Goal: Information Seeking & Learning: Compare options

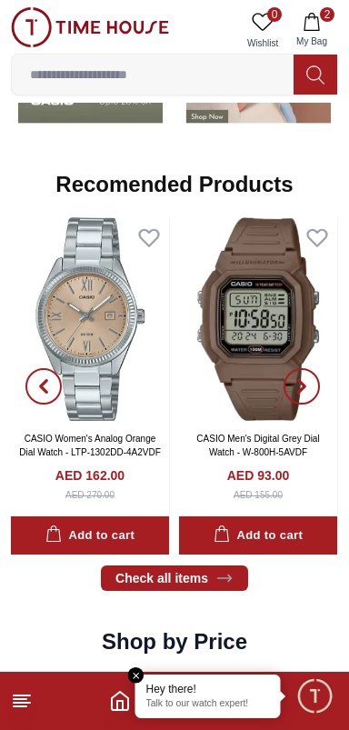
scroll to position [1905, 0]
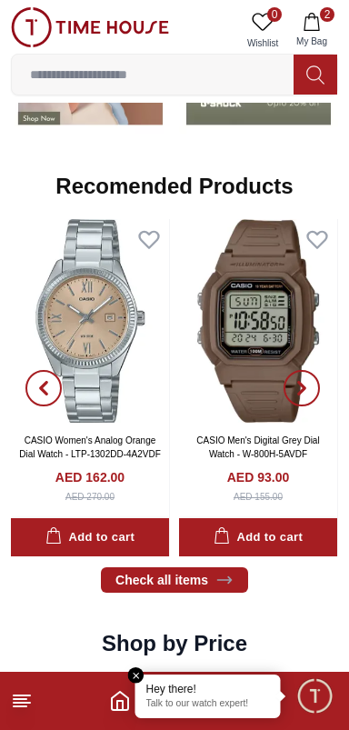
click at [21, 706] on line at bounding box center [20, 706] width 13 height 0
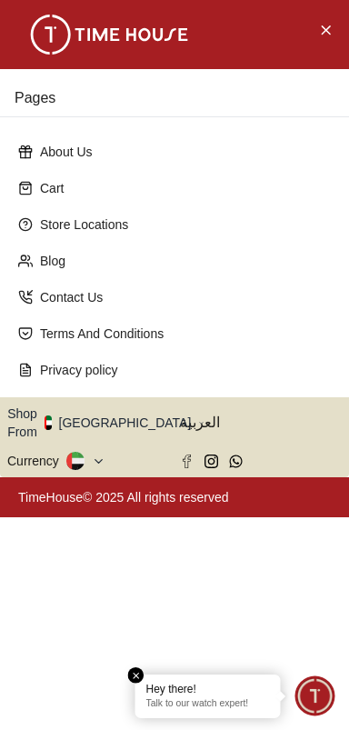
click at [104, 415] on button "Shop From [GEOGRAPHIC_DATA]" at bounding box center [105, 423] width 197 height 36
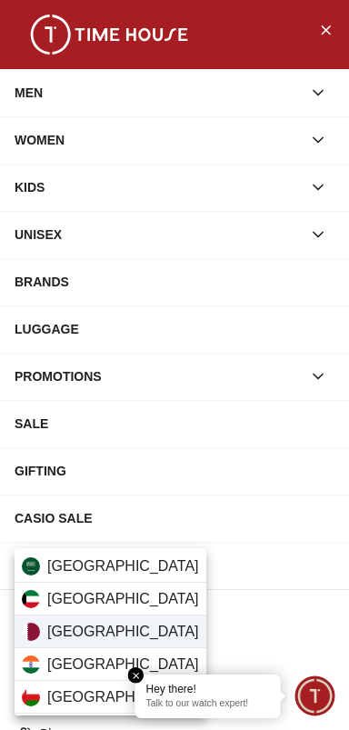
click at [131, 641] on div "[GEOGRAPHIC_DATA]" at bounding box center [111, 631] width 192 height 33
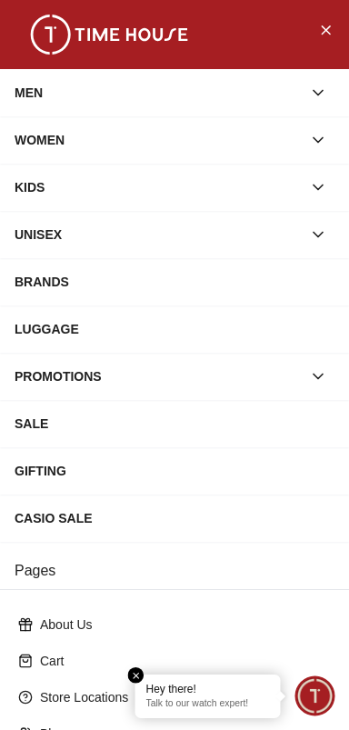
scroll to position [245, 0]
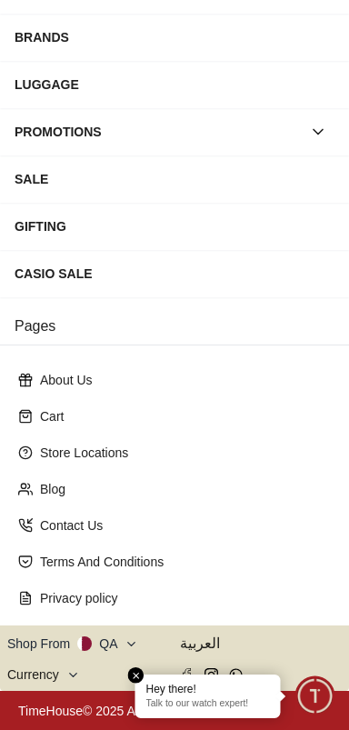
click at [144, 675] on div "Hey there! Talk to our watch expert!" at bounding box center [207, 697] width 145 height 44
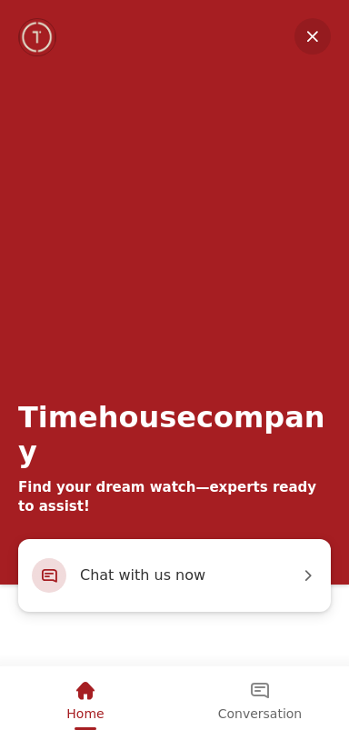
click at [321, 45] on em "Minimize" at bounding box center [313, 36] width 36 height 36
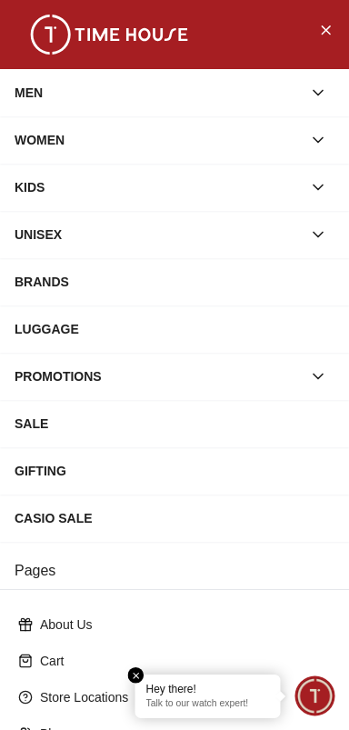
click at [316, 102] on button "button" at bounding box center [318, 92] width 33 height 33
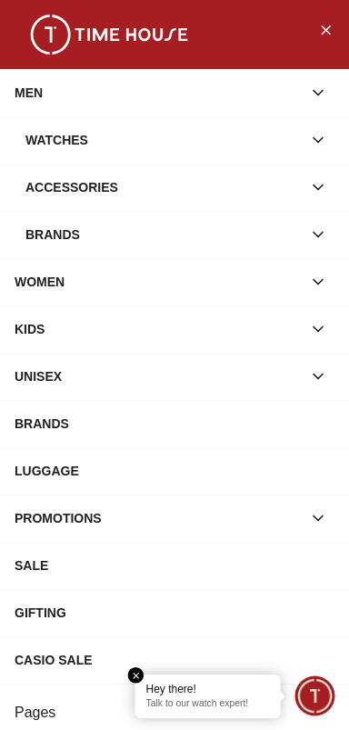
click at [306, 245] on div "Brands" at bounding box center [175, 234] width 320 height 33
click at [320, 247] on button "button" at bounding box center [318, 234] width 33 height 33
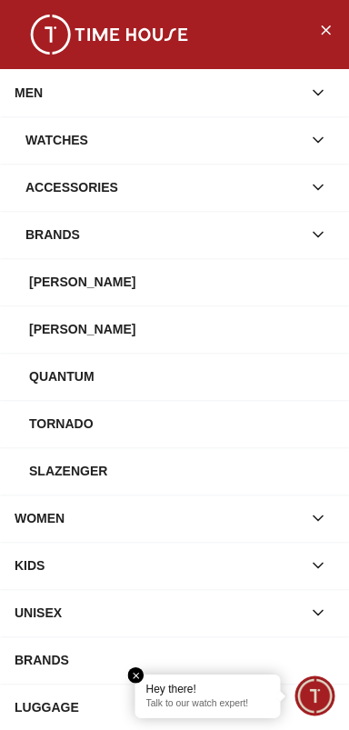
click at [75, 434] on div "Tornado" at bounding box center [181, 423] width 305 height 33
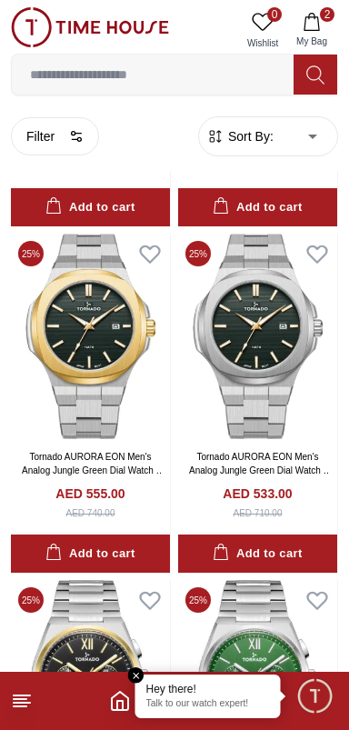
scroll to position [2566, 0]
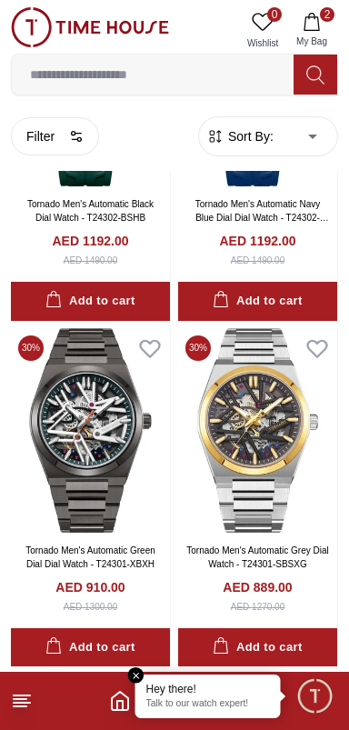
scroll to position [5864, 0]
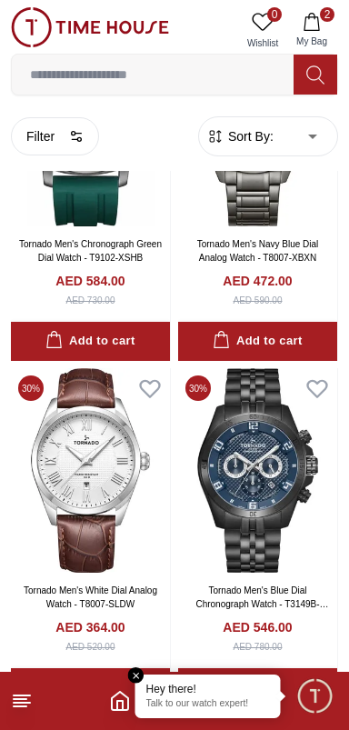
scroll to position [7086, 0]
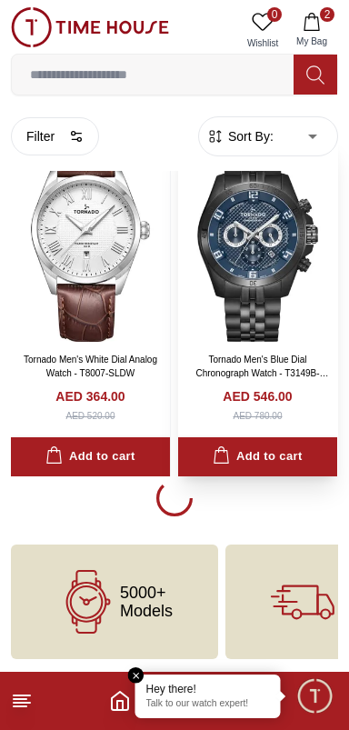
click at [288, 413] on div "AED 546.00 AED 780.00" at bounding box center [257, 404] width 145 height 35
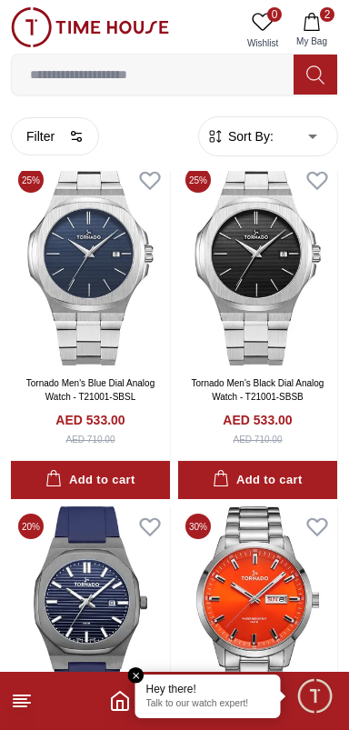
scroll to position [10177, 0]
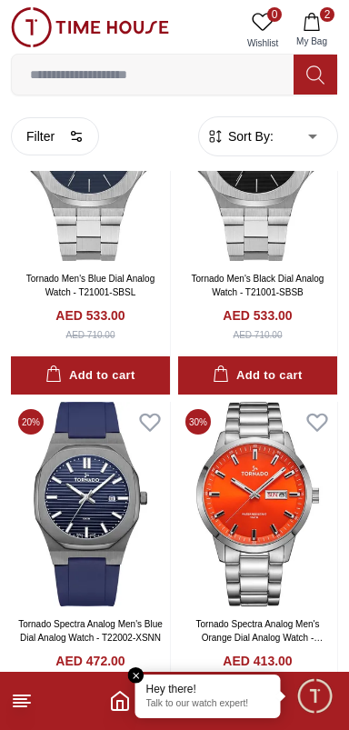
scroll to position [10556, 0]
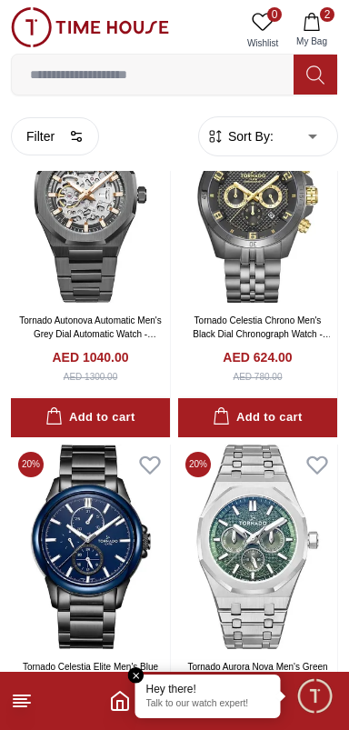
scroll to position [16052, 0]
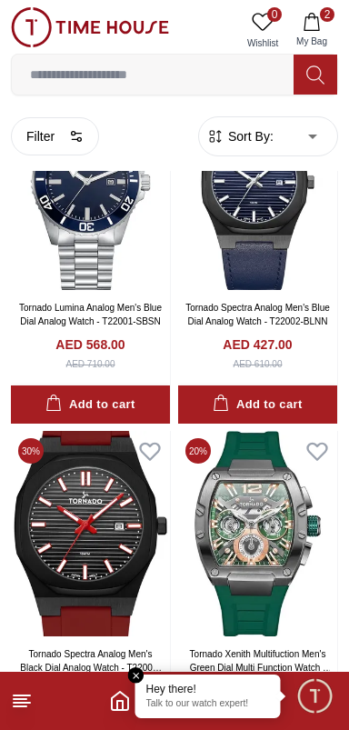
scroll to position [17378, 0]
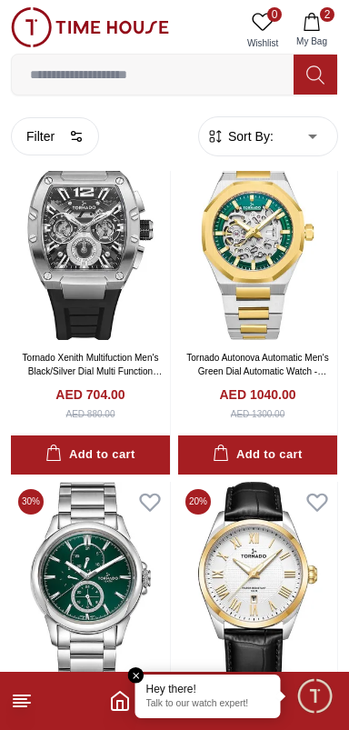
scroll to position [24135, 0]
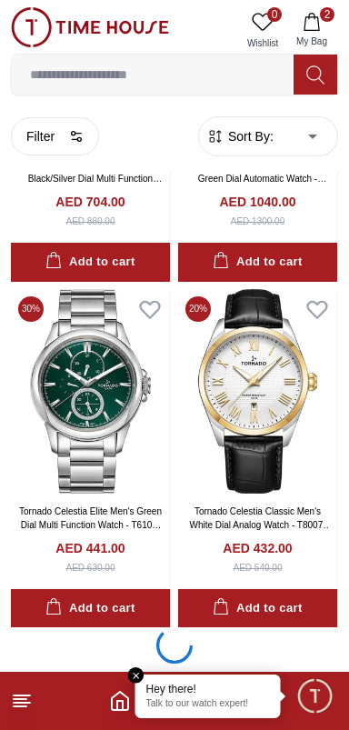
scroll to position [24421, 0]
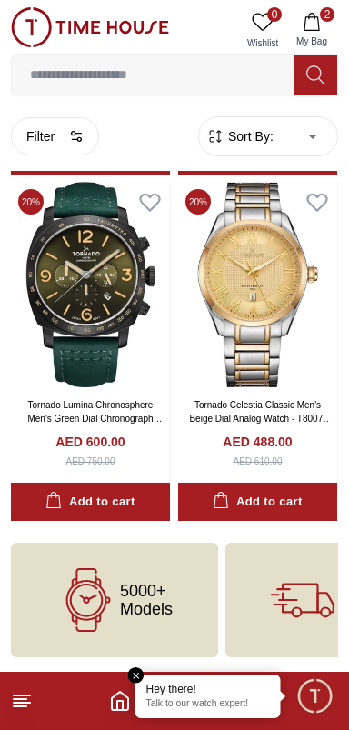
scroll to position [25072, 0]
click at [17, 706] on line at bounding box center [20, 706] width 13 height 0
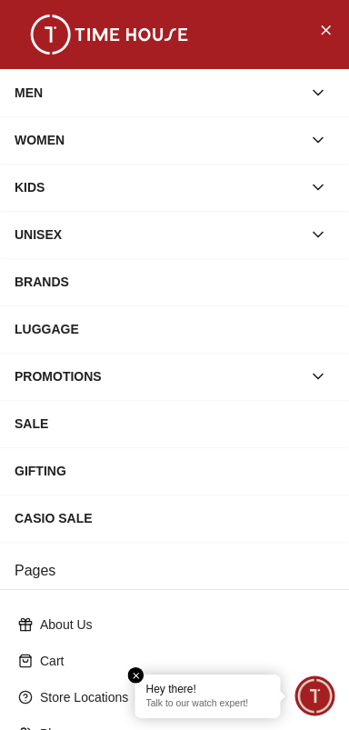
click at [36, 91] on div "MEN" at bounding box center [158, 92] width 287 height 33
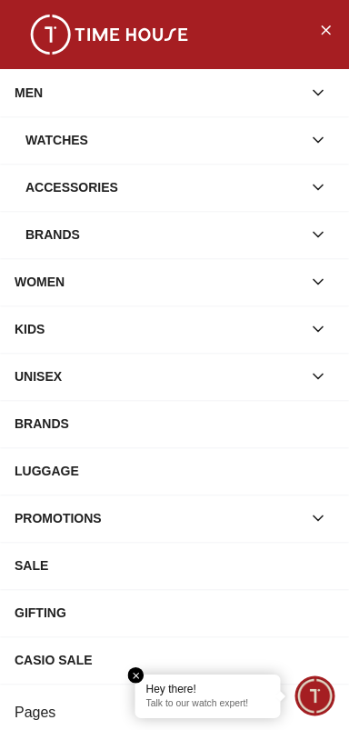
click at [37, 240] on div "Brands" at bounding box center [163, 234] width 276 height 33
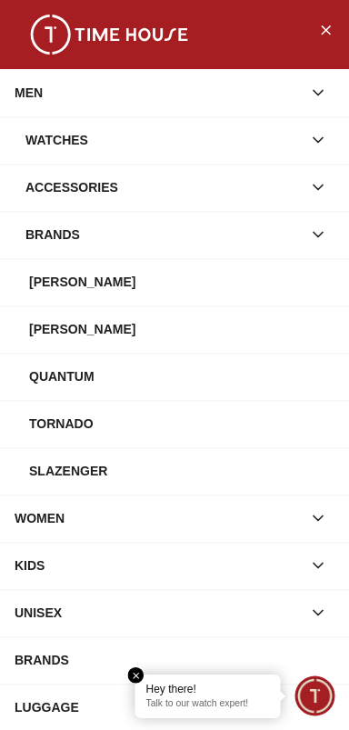
click at [46, 378] on div "Quantum" at bounding box center [181, 376] width 305 height 33
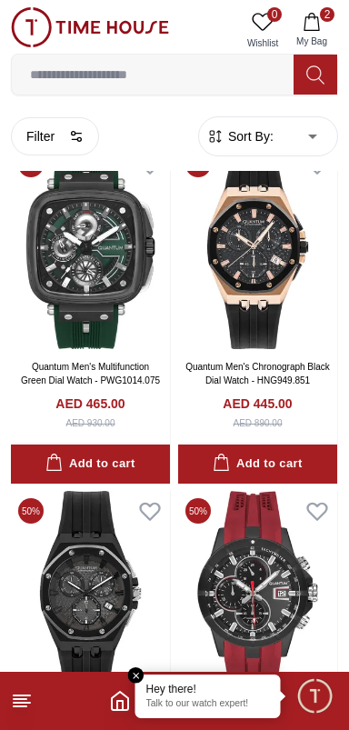
scroll to position [1561, 0]
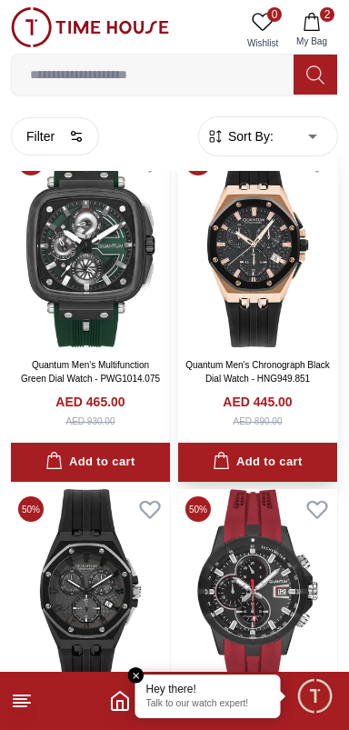
click at [294, 294] on img at bounding box center [257, 245] width 159 height 205
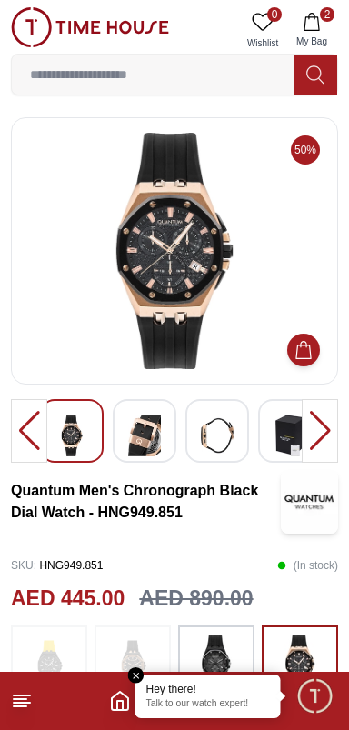
click at [142, 442] on img at bounding box center [144, 436] width 33 height 42
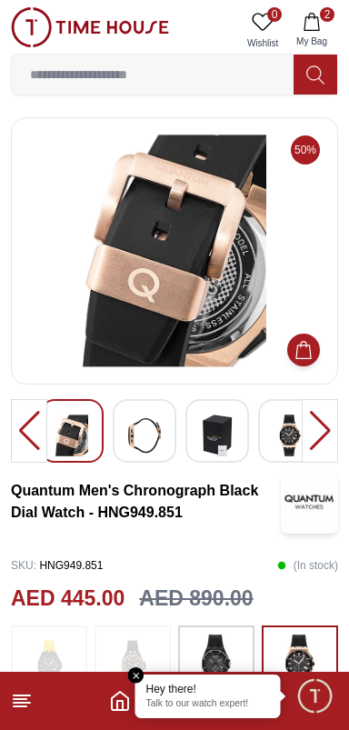
click at [78, 434] on img at bounding box center [71, 436] width 33 height 42
click at [153, 425] on img at bounding box center [144, 436] width 33 height 42
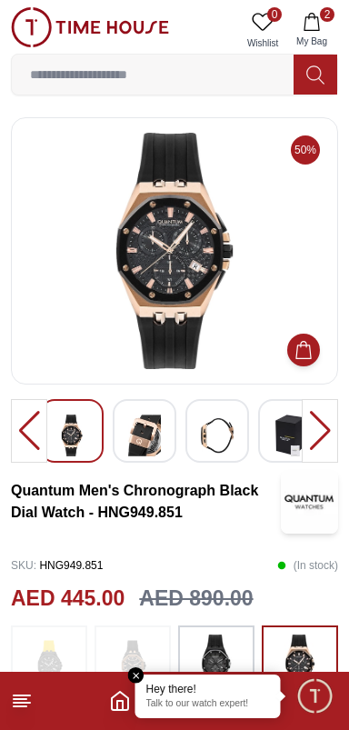
click at [80, 445] on img at bounding box center [71, 436] width 33 height 42
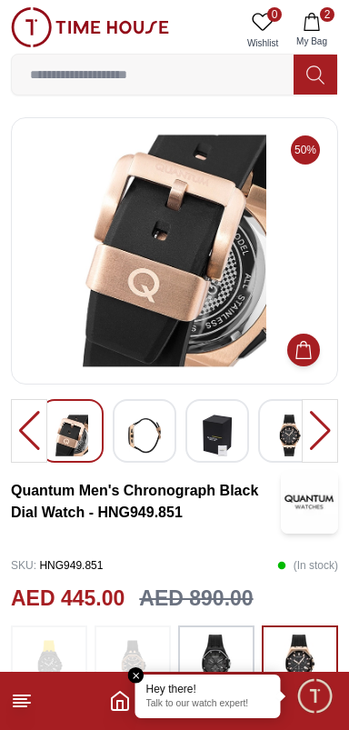
click at [150, 442] on img at bounding box center [144, 436] width 33 height 42
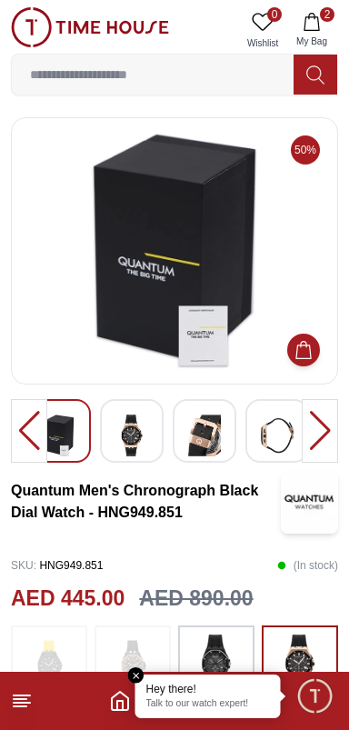
click at [131, 447] on img at bounding box center [131, 436] width 33 height 42
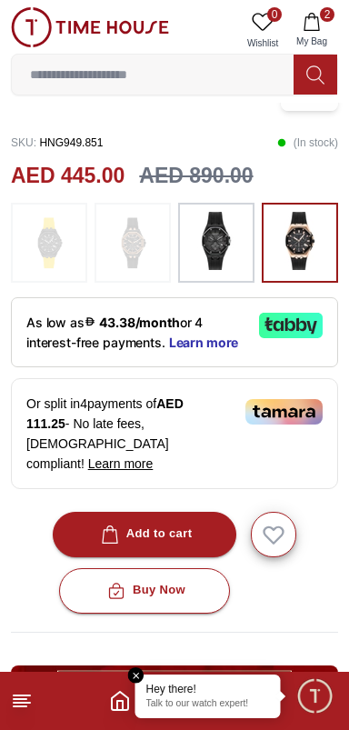
scroll to position [417, 0]
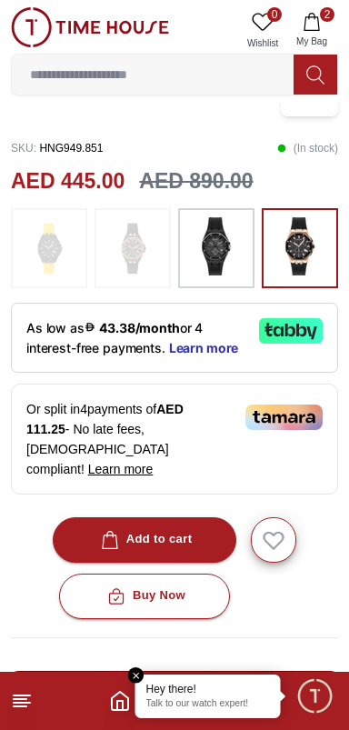
click at [218, 255] on img at bounding box center [216, 246] width 45 height 58
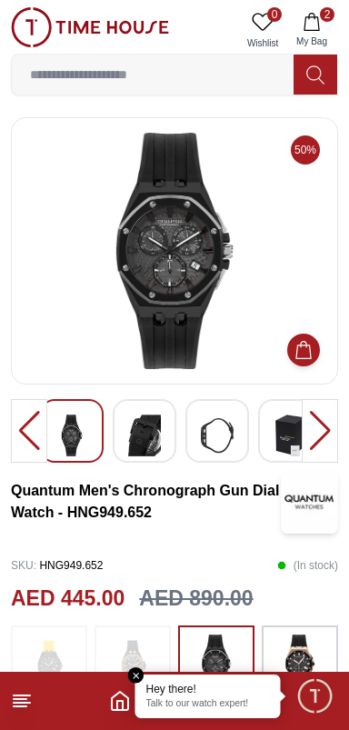
click at [223, 430] on img at bounding box center [217, 436] width 33 height 42
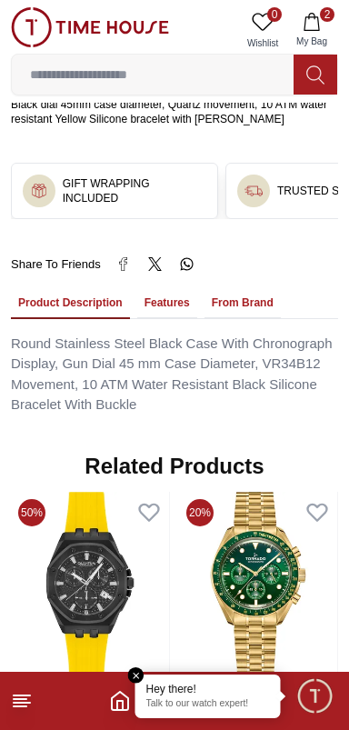
scroll to position [1349, 0]
